Goal: Task Accomplishment & Management: Use online tool/utility

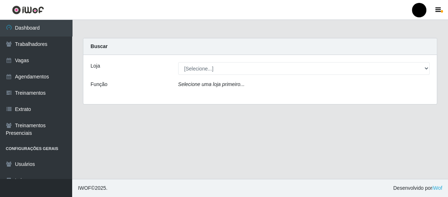
select select "408"
click at [178, 62] on select "[Selecione...] SuperFácil Atacado - Emaús SuperFácil Atacado - Rodoviária Super…" at bounding box center [304, 68] width 252 height 13
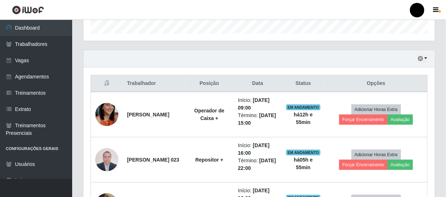
scroll to position [262, 0]
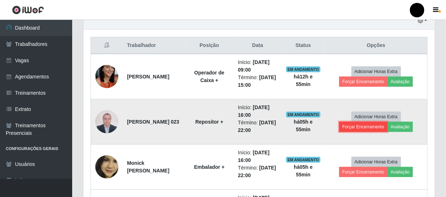
click at [372, 127] on button "Forçar Encerramento" at bounding box center [363, 127] width 48 height 10
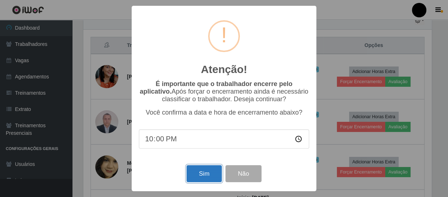
click at [200, 173] on button "Sim" at bounding box center [204, 173] width 35 height 17
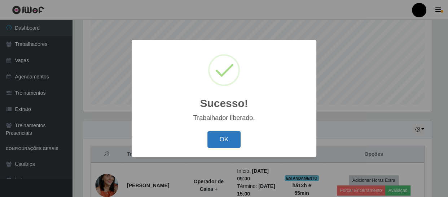
click at [231, 139] on button "OK" at bounding box center [224, 139] width 34 height 17
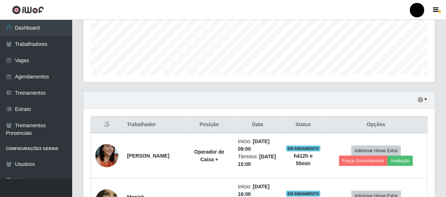
scroll to position [219, 0]
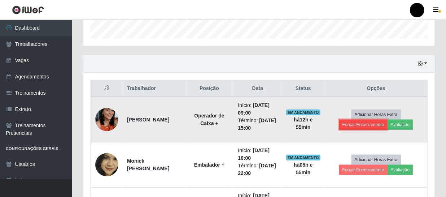
click at [357, 126] on button "Forçar Encerramento" at bounding box center [363, 124] width 48 height 10
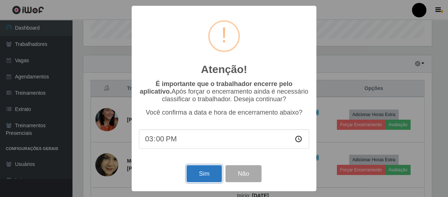
click at [216, 175] on button "Sim" at bounding box center [204, 173] width 35 height 17
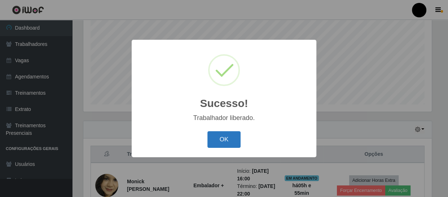
click at [231, 139] on button "OK" at bounding box center [224, 139] width 34 height 17
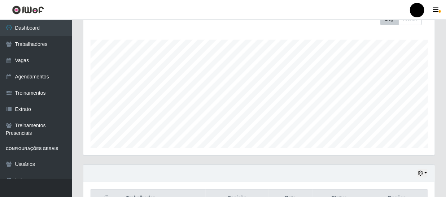
scroll to position [154, 0]
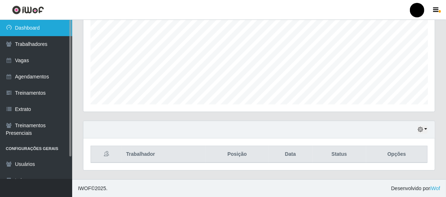
click at [41, 23] on link "Dashboard" at bounding box center [36, 28] width 72 height 16
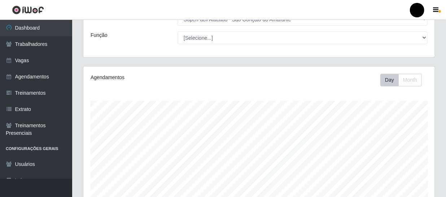
scroll to position [22, 0]
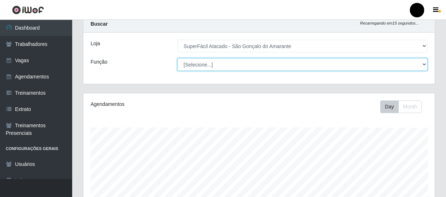
click at [424, 63] on select "[Selecione...] Auxiliar de Estacionamento Auxiliar de Estacionamento + Auxiliar…" at bounding box center [303, 64] width 250 height 13
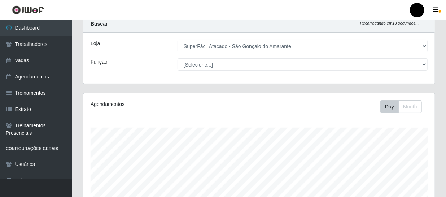
click at [136, 60] on div "Função" at bounding box center [128, 64] width 87 height 13
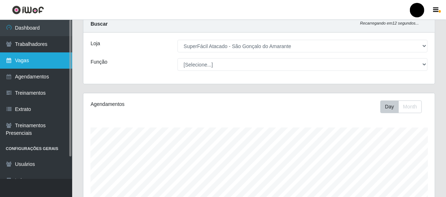
click at [19, 54] on link "Vagas" at bounding box center [36, 60] width 72 height 16
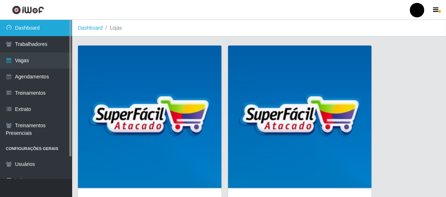
click at [41, 31] on link "Dashboard" at bounding box center [36, 28] width 72 height 16
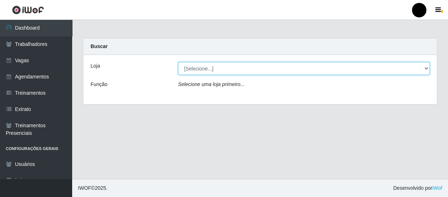
click at [428, 69] on select "[Selecione...] SuperFácil Atacado - Emaús SuperFácil Atacado - Rodoviária Super…" at bounding box center [304, 68] width 252 height 13
select select "408"
click at [178, 62] on select "[Selecione...] SuperFácil Atacado - Emaús SuperFácil Atacado - Rodoviária Super…" at bounding box center [304, 68] width 252 height 13
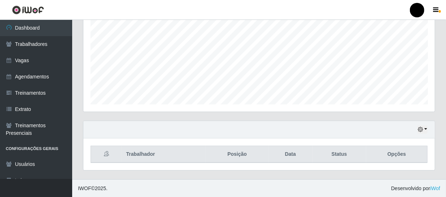
scroll to position [229, 0]
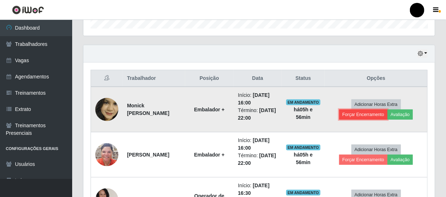
click at [375, 114] on button "Forçar Encerramento" at bounding box center [363, 114] width 48 height 10
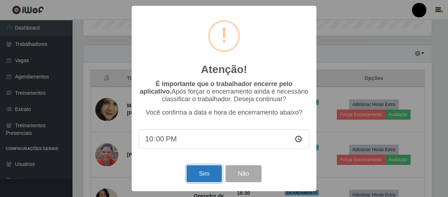
click at [207, 178] on button "Sim" at bounding box center [204, 173] width 35 height 17
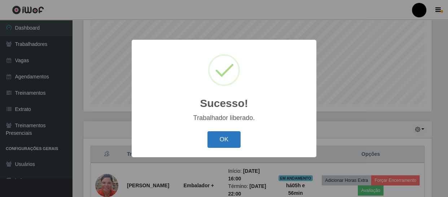
click at [226, 133] on button "OK" at bounding box center [224, 139] width 34 height 17
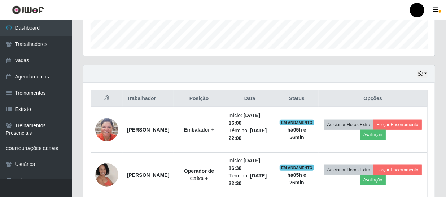
scroll to position [219, 0]
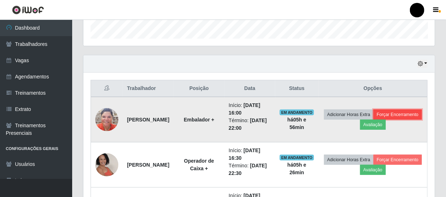
click at [383, 119] on button "Forçar Encerramento" at bounding box center [397, 114] width 48 height 10
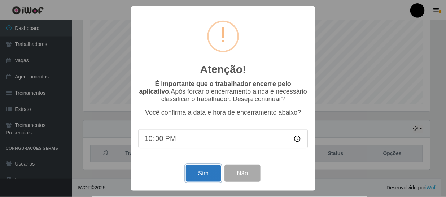
scroll to position [154, 0]
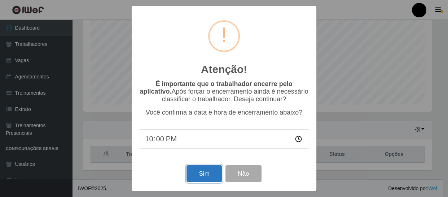
click at [201, 170] on button "Sim" at bounding box center [204, 173] width 35 height 17
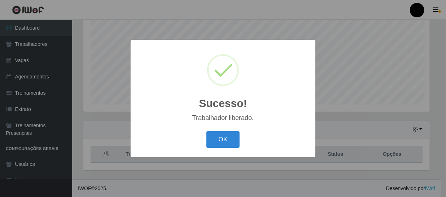
scroll to position [150, 348]
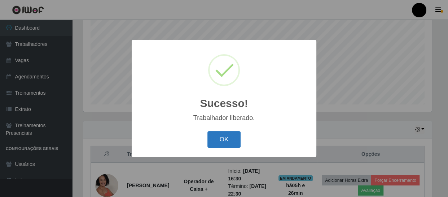
click at [223, 134] on button "OK" at bounding box center [224, 139] width 34 height 17
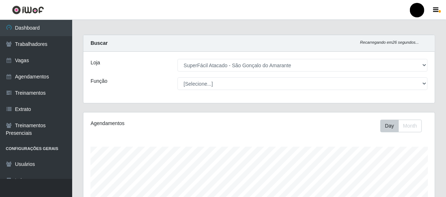
scroll to position [0, 0]
